Goal: Information Seeking & Learning: Find specific fact

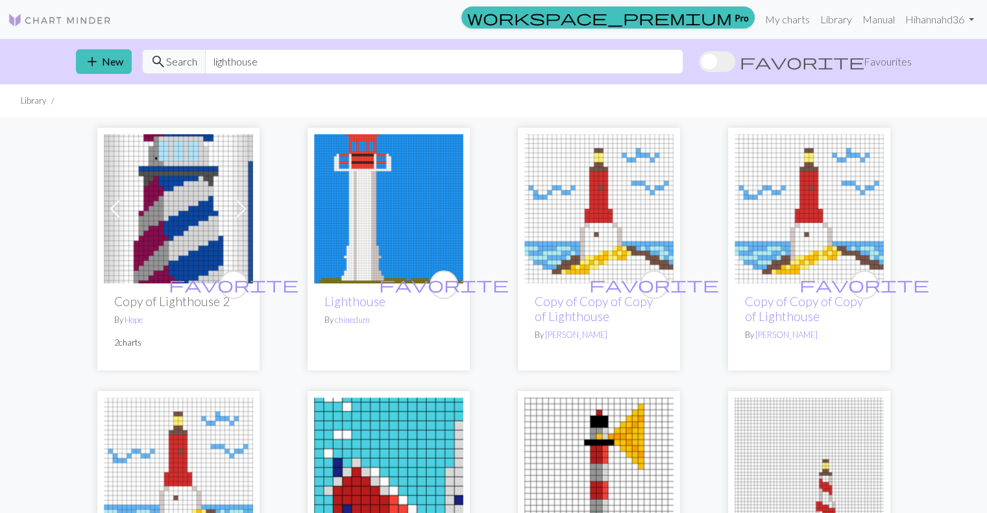
click at [231, 63] on input "lighthouse" at bounding box center [444, 61] width 478 height 25
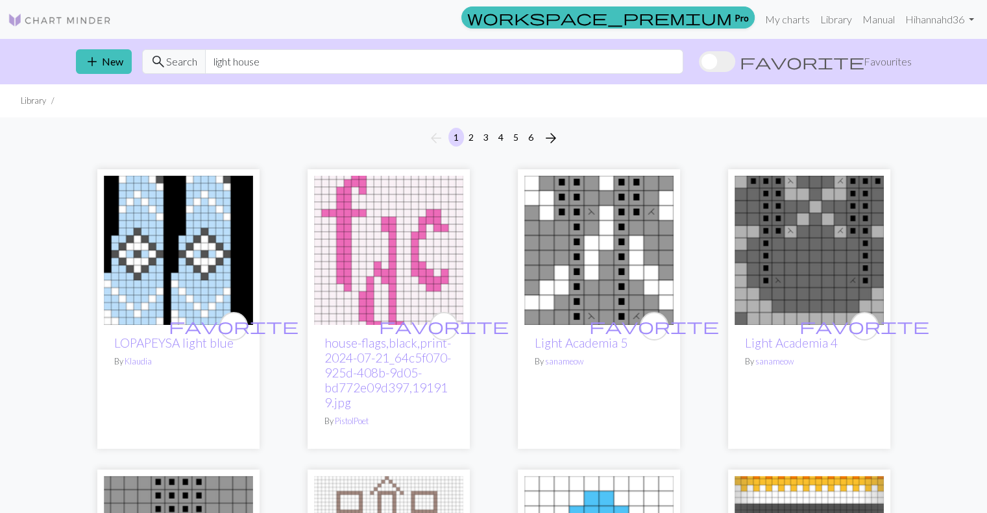
click at [257, 58] on input "light house" at bounding box center [444, 61] width 478 height 25
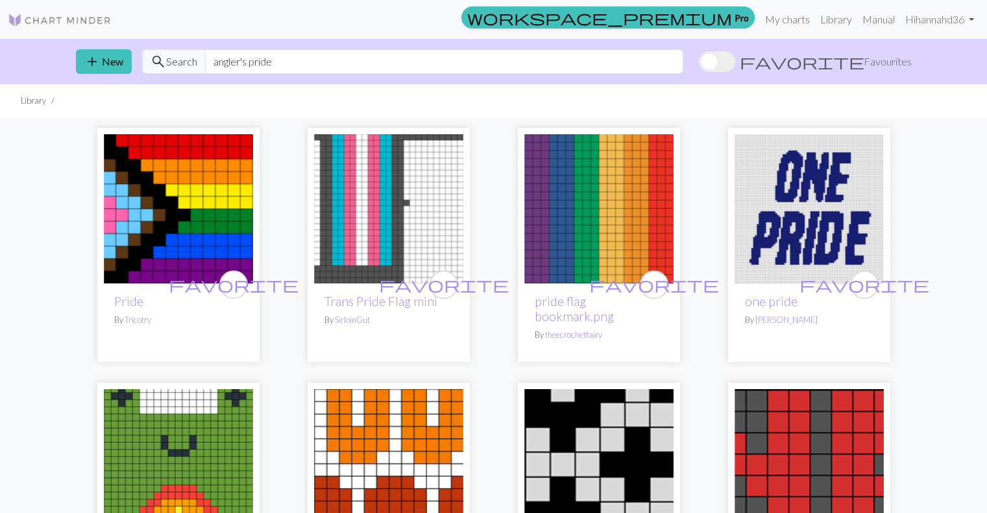
click at [276, 63] on input "angler's pride" at bounding box center [444, 61] width 478 height 25
type input "murder, she wrote"
